Goal: Navigation & Orientation: Find specific page/section

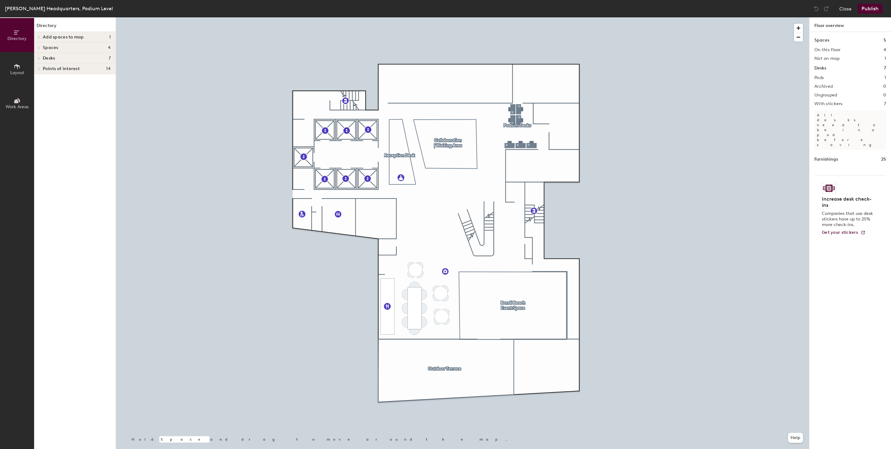
click at [23, 102] on button "Work Areas" at bounding box center [17, 103] width 34 height 34
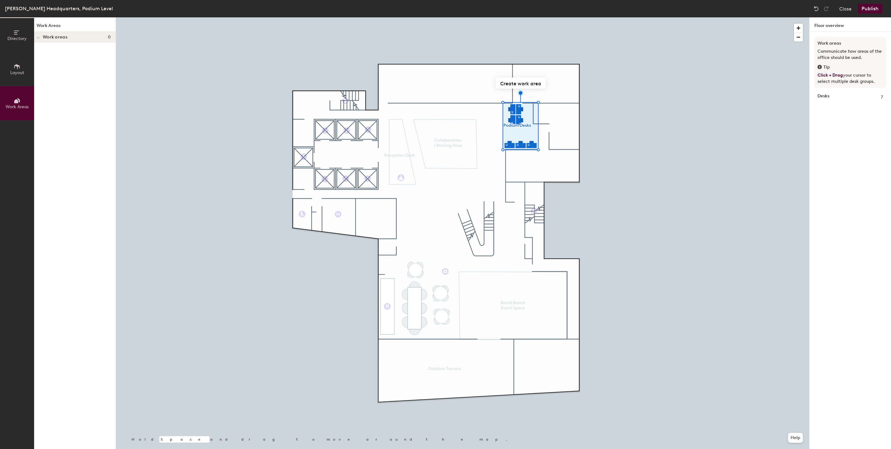
click at [577, 17] on div at bounding box center [462, 17] width 693 height 0
click at [846, 93] on div "Desks 7" at bounding box center [850, 98] width 72 height 15
click at [824, 99] on strong "Desks" at bounding box center [823, 97] width 12 height 7
click at [38, 37] on span at bounding box center [38, 37] width 3 height 5
click at [13, 38] on span "Directory" at bounding box center [16, 38] width 19 height 5
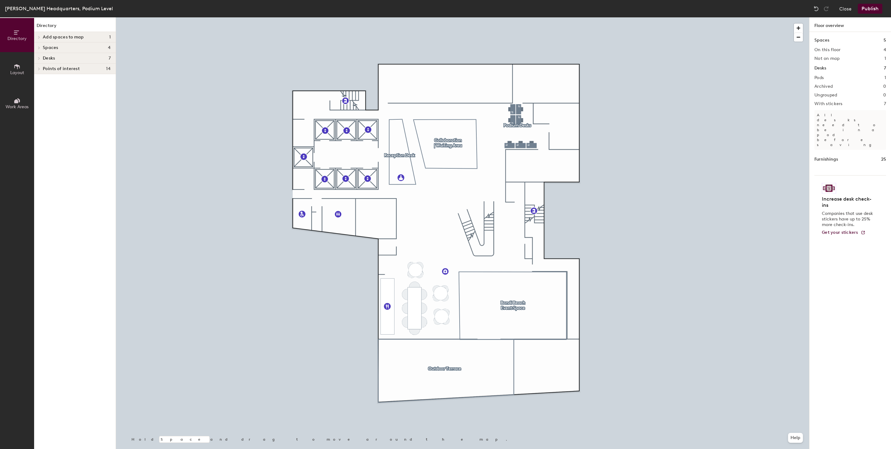
click at [54, 57] on span "Desks" at bounding box center [49, 58] width 12 height 5
click at [61, 68] on span "Podium Desks" at bounding box center [57, 69] width 28 height 5
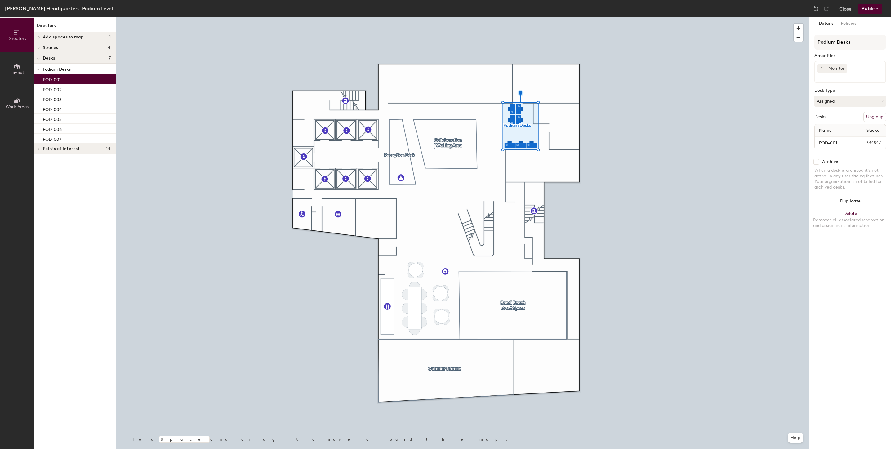
click at [61, 81] on div "POD-001" at bounding box center [75, 79] width 82 height 10
click at [60, 86] on p "POD-002" at bounding box center [52, 88] width 19 height 7
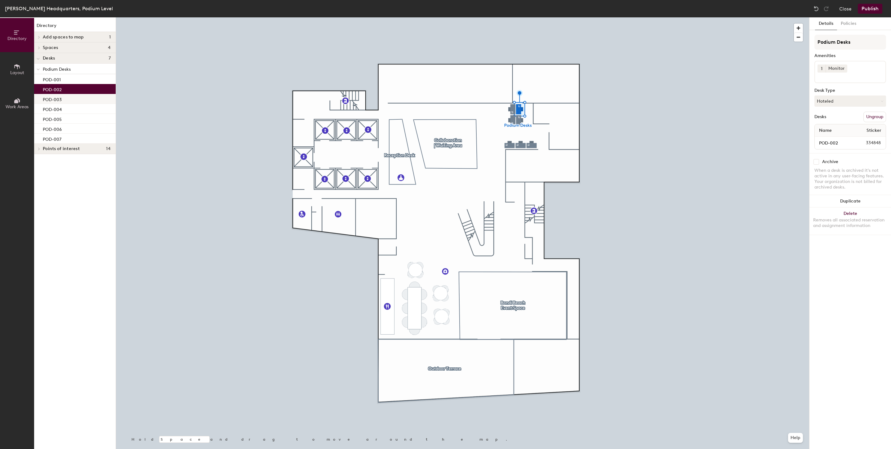
click at [61, 95] on div "POD-003" at bounding box center [75, 99] width 82 height 10
click at [61, 82] on div "POD-001" at bounding box center [75, 79] width 82 height 10
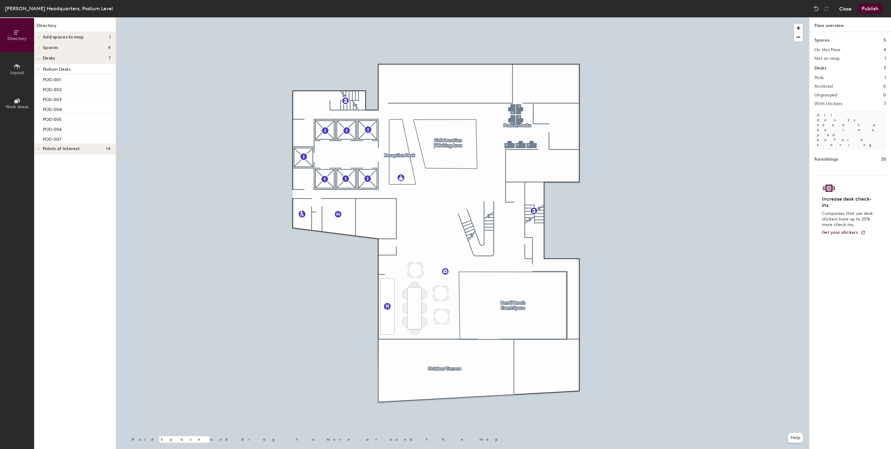
click at [844, 6] on button "Close" at bounding box center [845, 9] width 12 height 10
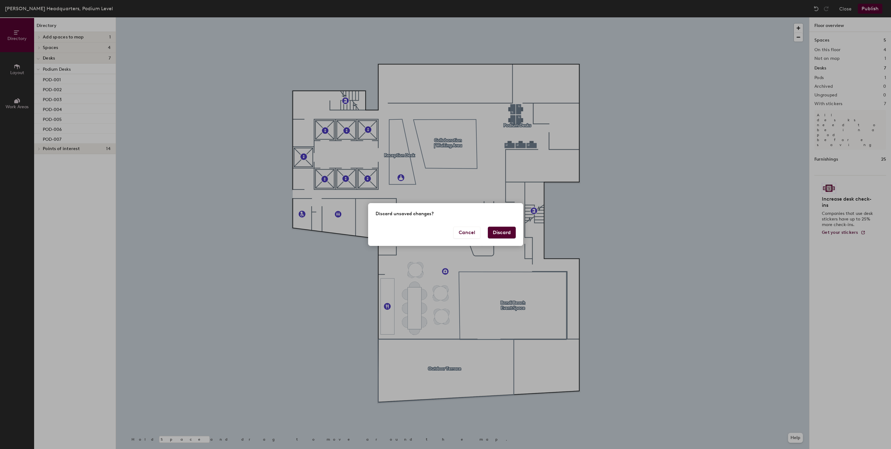
click at [489, 233] on button "Discard" at bounding box center [502, 233] width 28 height 12
click at [502, 233] on body "Skip navigation Schedule Office People Analytics Visits Deliveries Services Man…" at bounding box center [445, 224] width 891 height 449
